Goal: Information Seeking & Learning: Learn about a topic

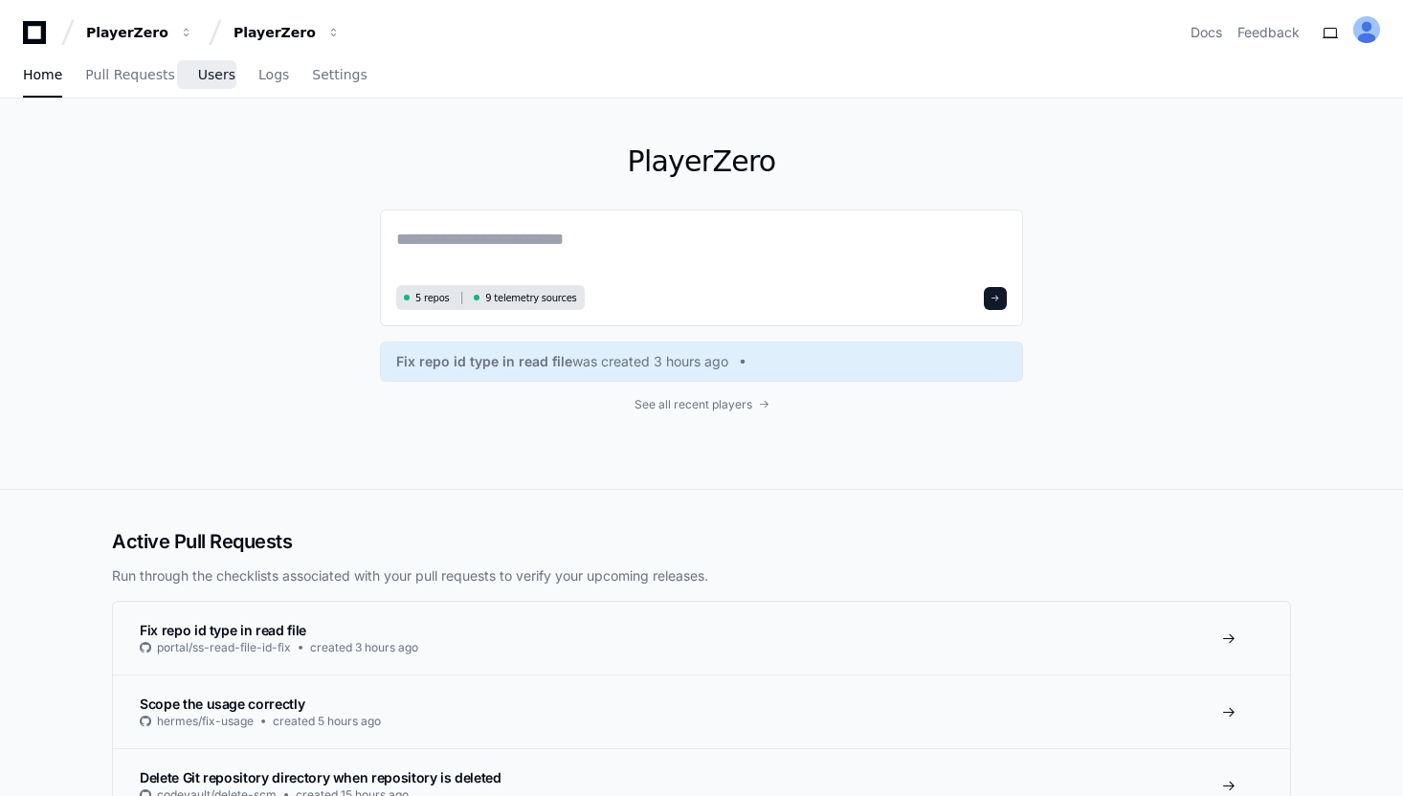
click at [212, 80] on span "Users" at bounding box center [216, 74] width 37 height 11
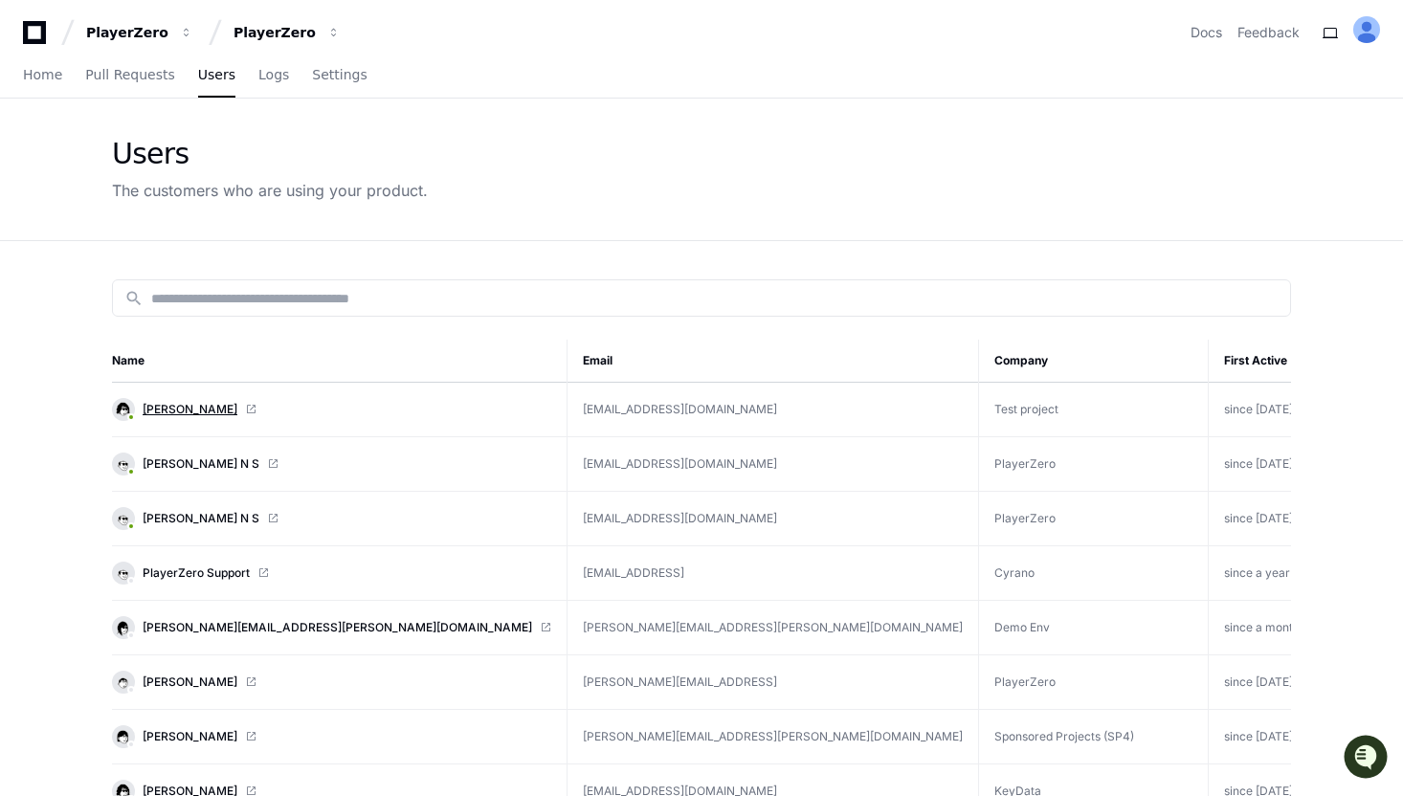
click at [212, 403] on span "[PERSON_NAME]" at bounding box center [190, 409] width 95 height 15
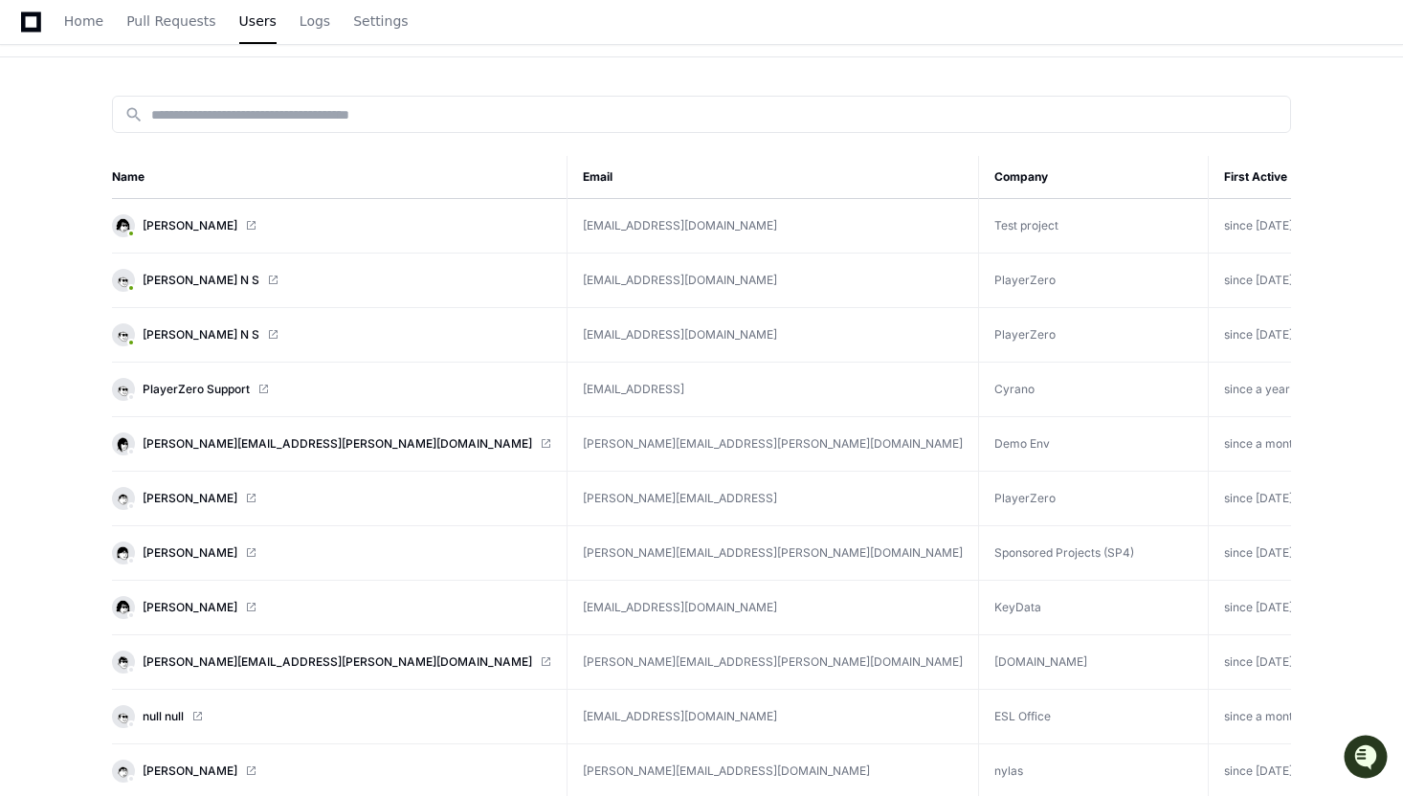
scroll to position [185, 0]
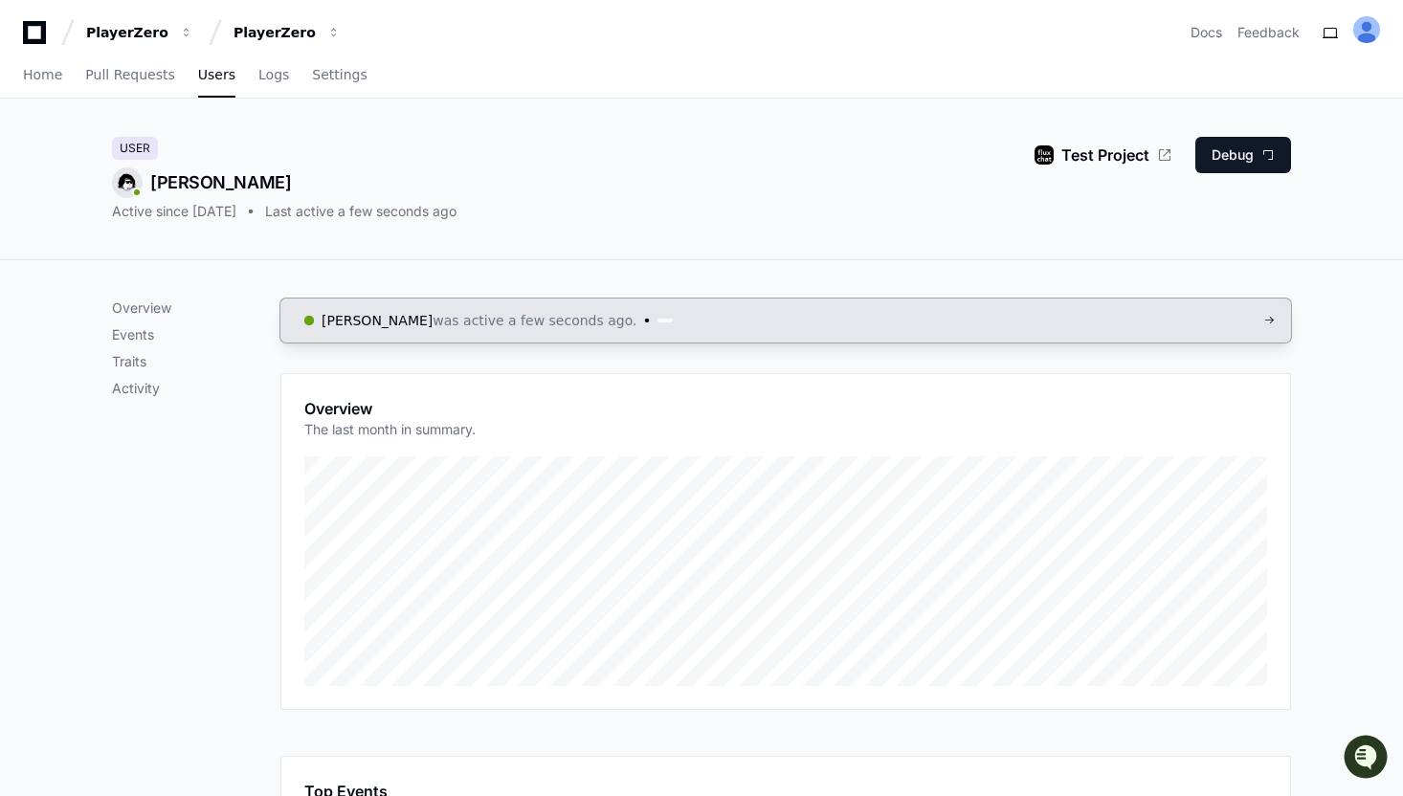
click at [561, 322] on span "was active a few seconds ago." at bounding box center [534, 320] width 204 height 19
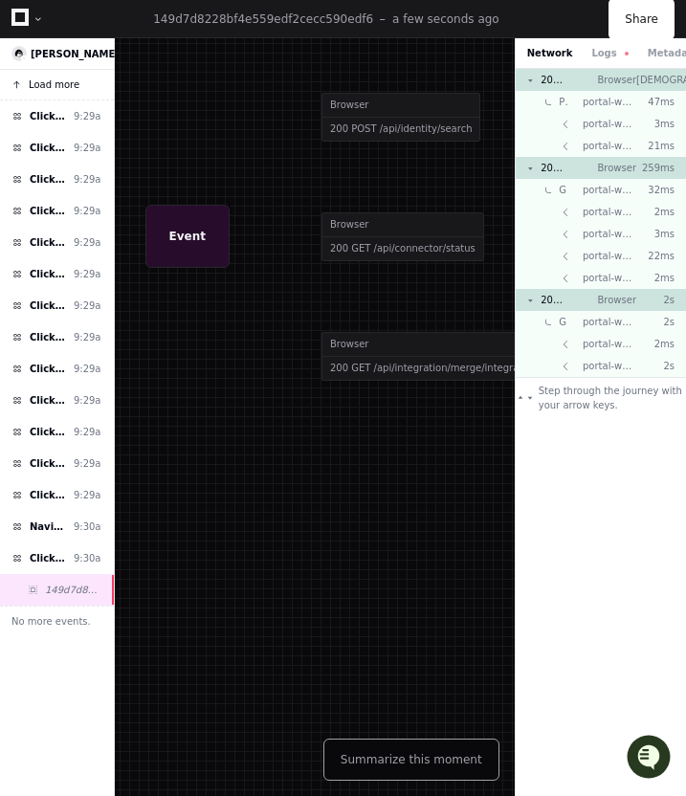
click at [46, 92] on span "Load more" at bounding box center [54, 85] width 51 height 14
